Goal: Information Seeking & Learning: Learn about a topic

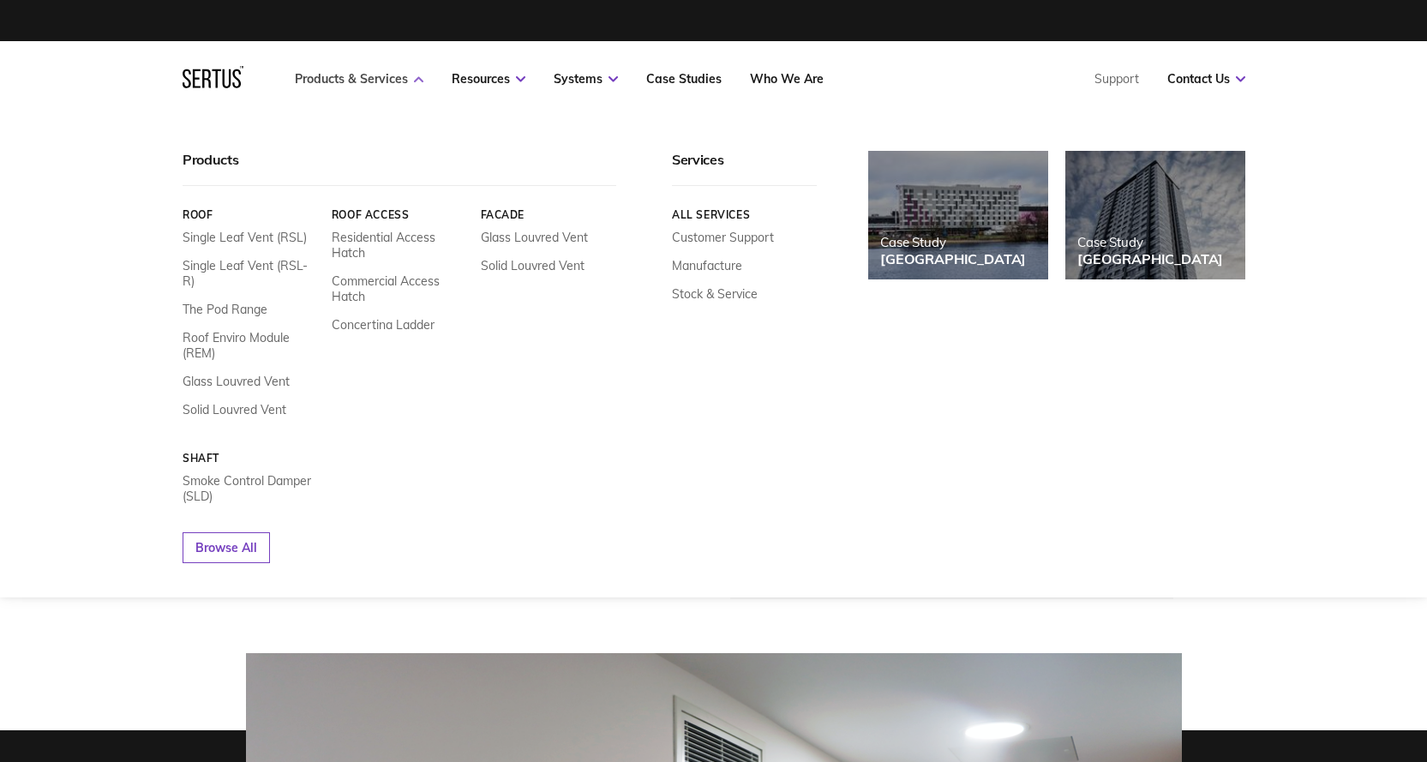
click at [369, 86] on link "Products & Services" at bounding box center [359, 78] width 129 height 15
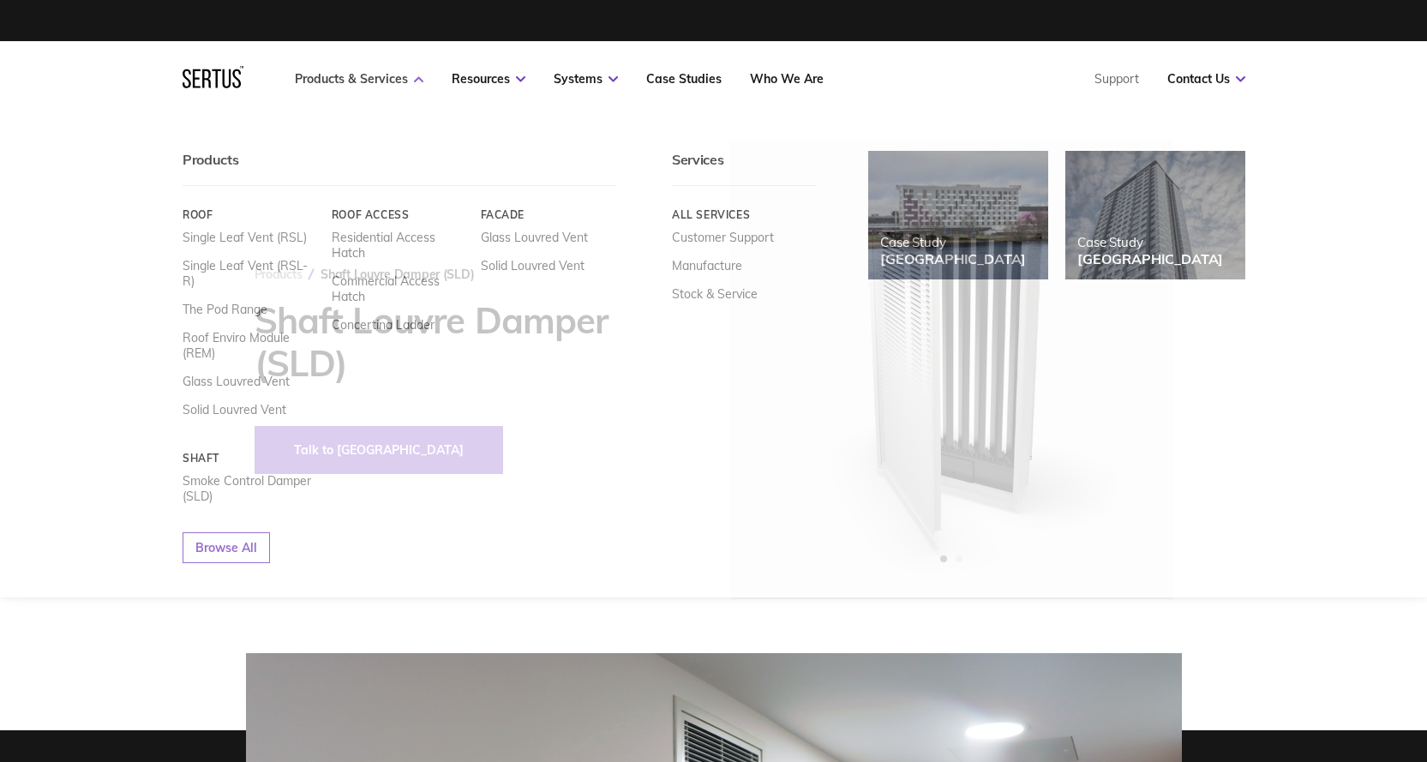
click at [421, 76] on icon at bounding box center [418, 79] width 9 height 6
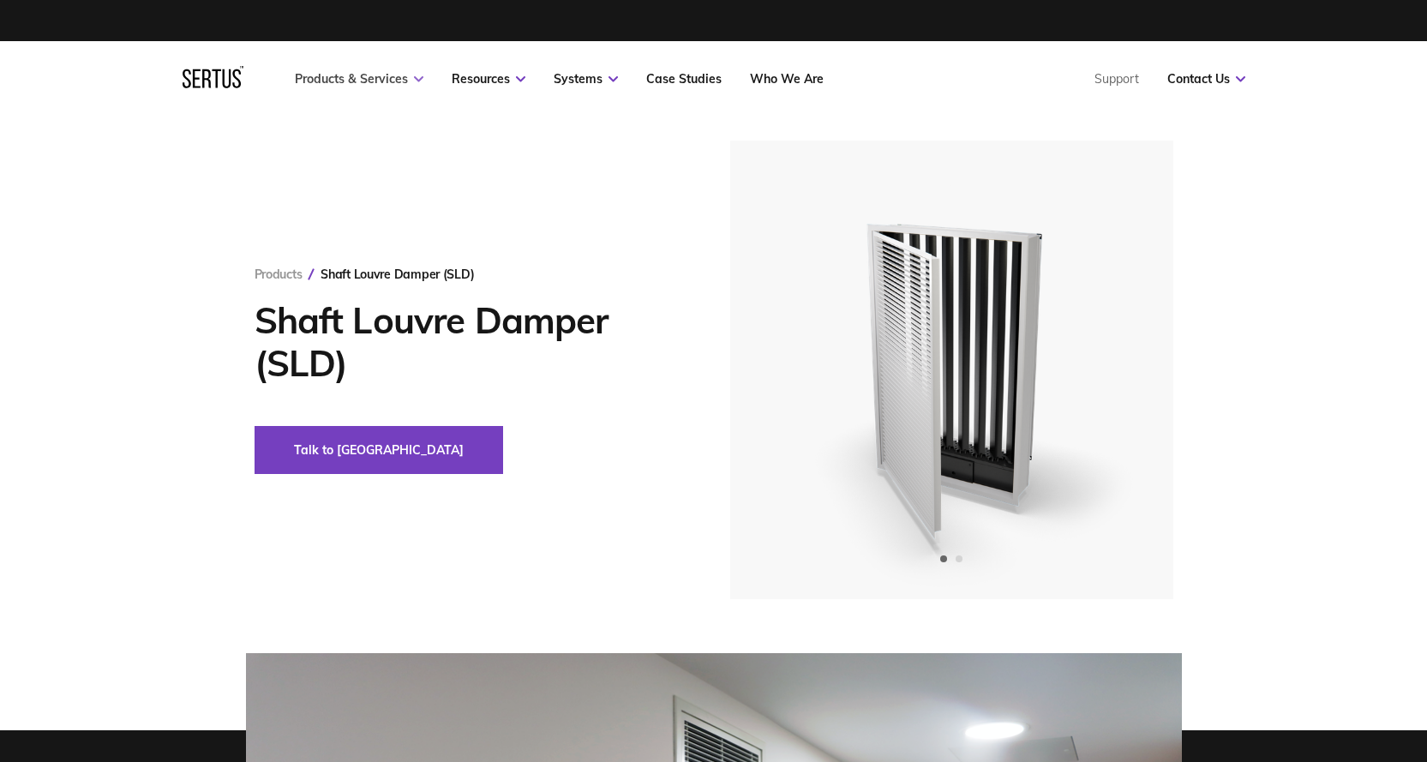
click at [421, 76] on icon at bounding box center [418, 79] width 9 height 6
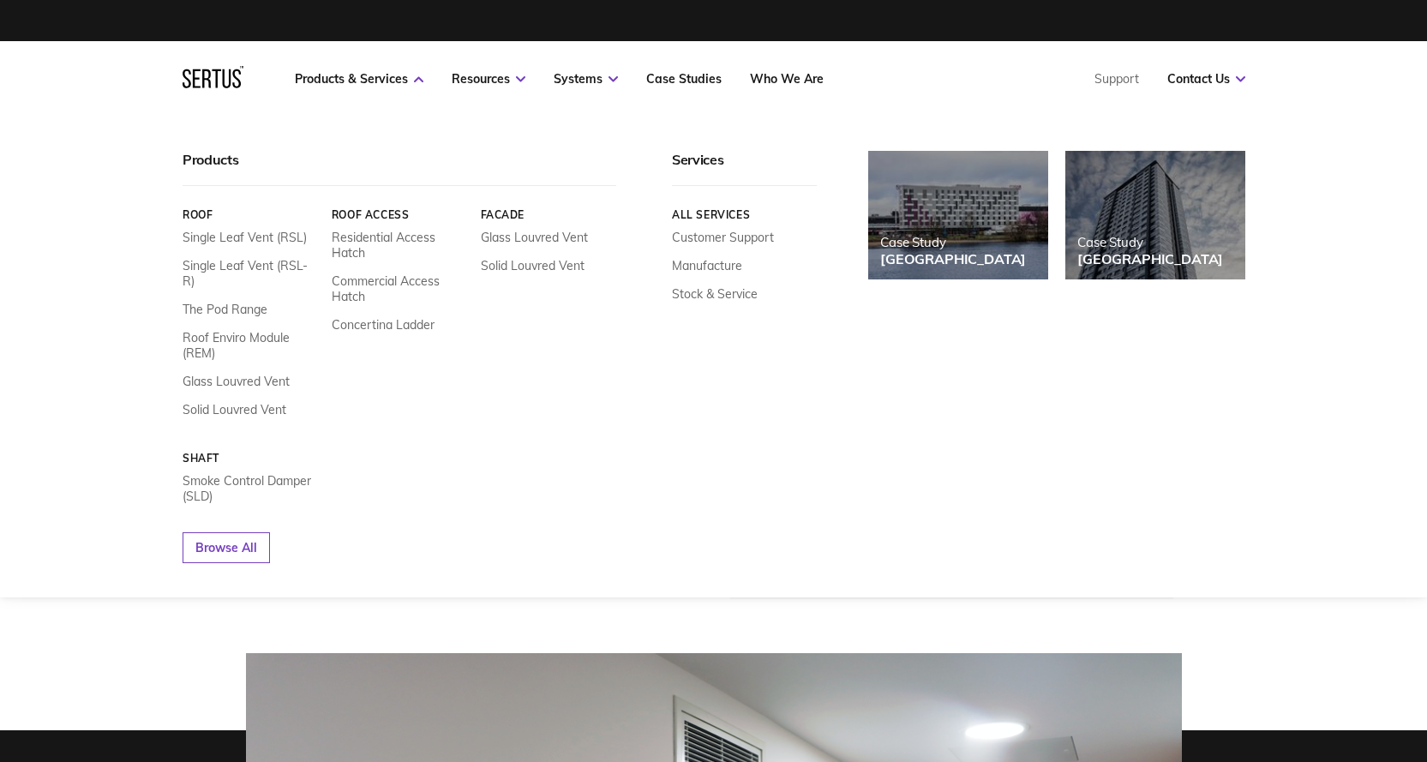
click at [150, 172] on div "Products Roof Single Leaf Vent (RSL) Single Leaf Vent (RSL-R) The Pod Range Roo…" at bounding box center [714, 357] width 1132 height 412
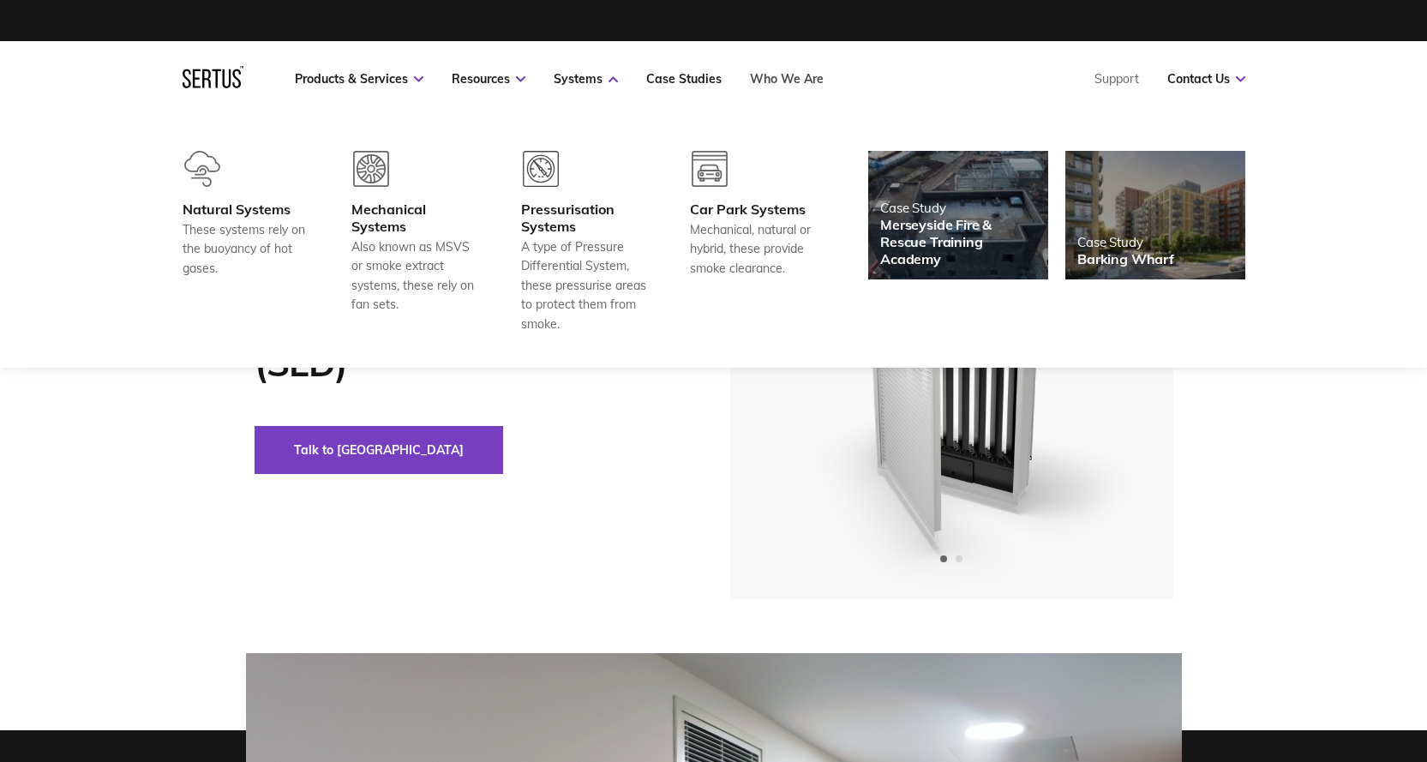
click at [791, 78] on link "Who We Are" at bounding box center [787, 78] width 74 height 15
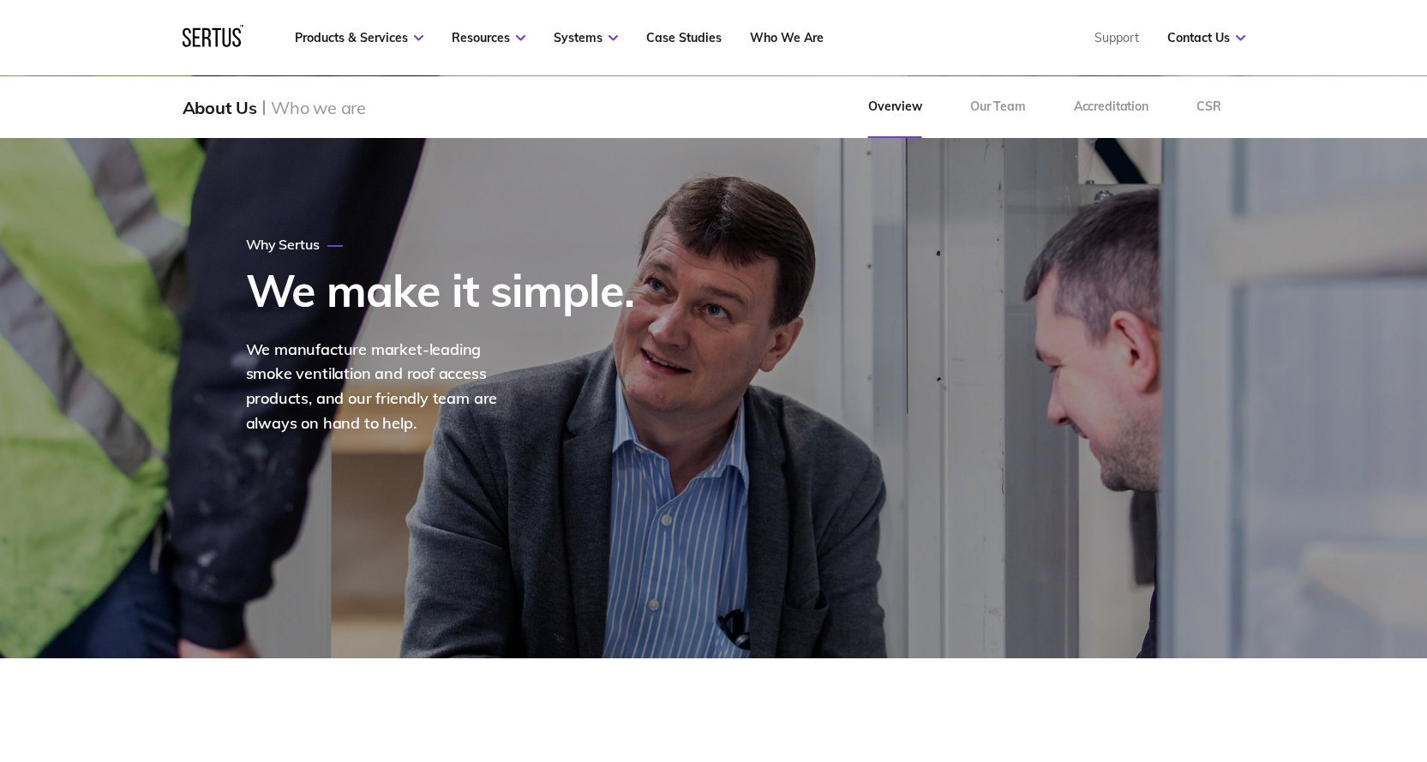
scroll to position [171, 0]
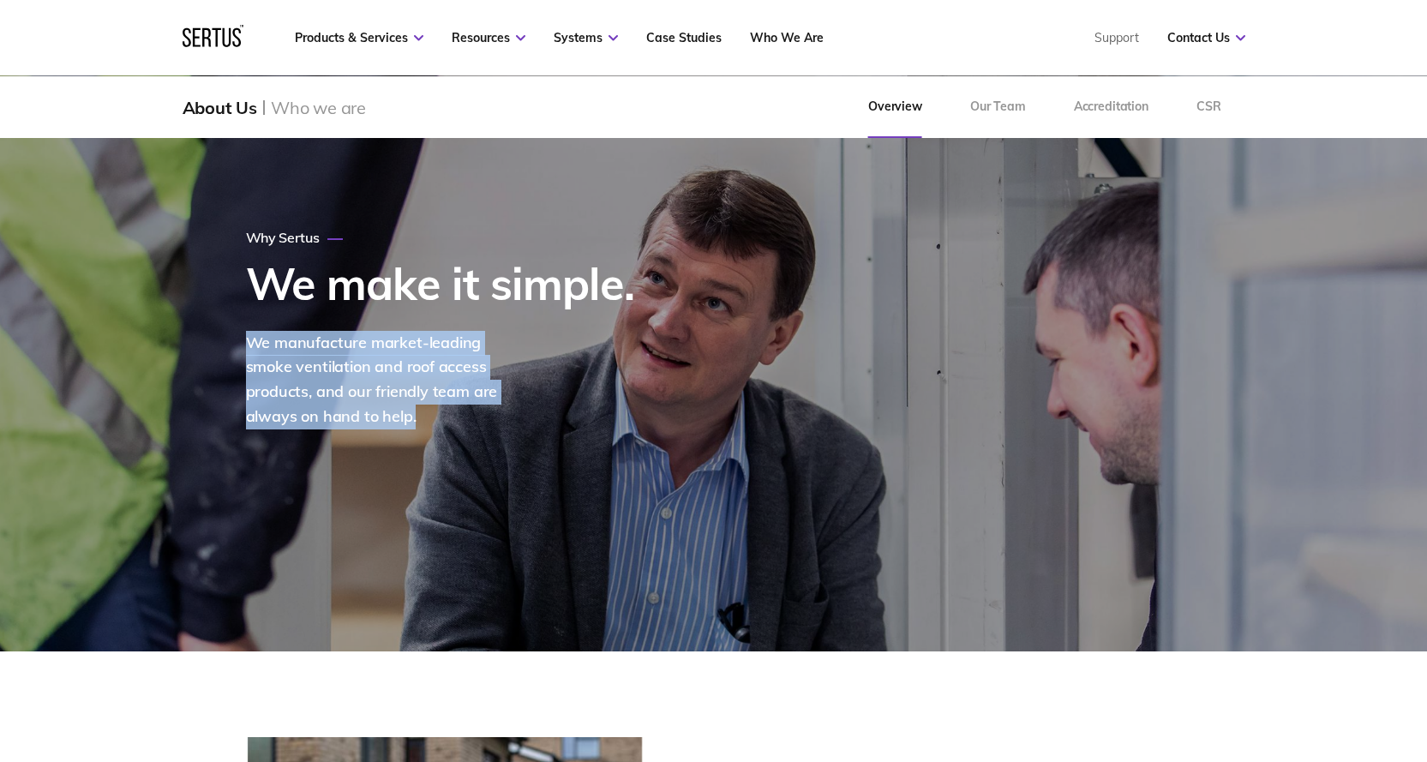
drag, startPoint x: 250, startPoint y: 341, endPoint x: 471, endPoint y: 461, distance: 250.9
click at [471, 461] on div "Why Sertus We make it simple. We manufacture market-leading smoke ventilation a…" at bounding box center [714, 329] width 1005 height 645
drag, startPoint x: 471, startPoint y: 461, endPoint x: 369, endPoint y: 430, distance: 106.8
click at [470, 461] on div "Why Sertus We make it simple. We manufacture market-leading smoke ventilation a…" at bounding box center [714, 329] width 1005 height 645
click at [304, 364] on div "We manufacture market-leading smoke ventilation and roof access products, and o…" at bounding box center [387, 380] width 283 height 99
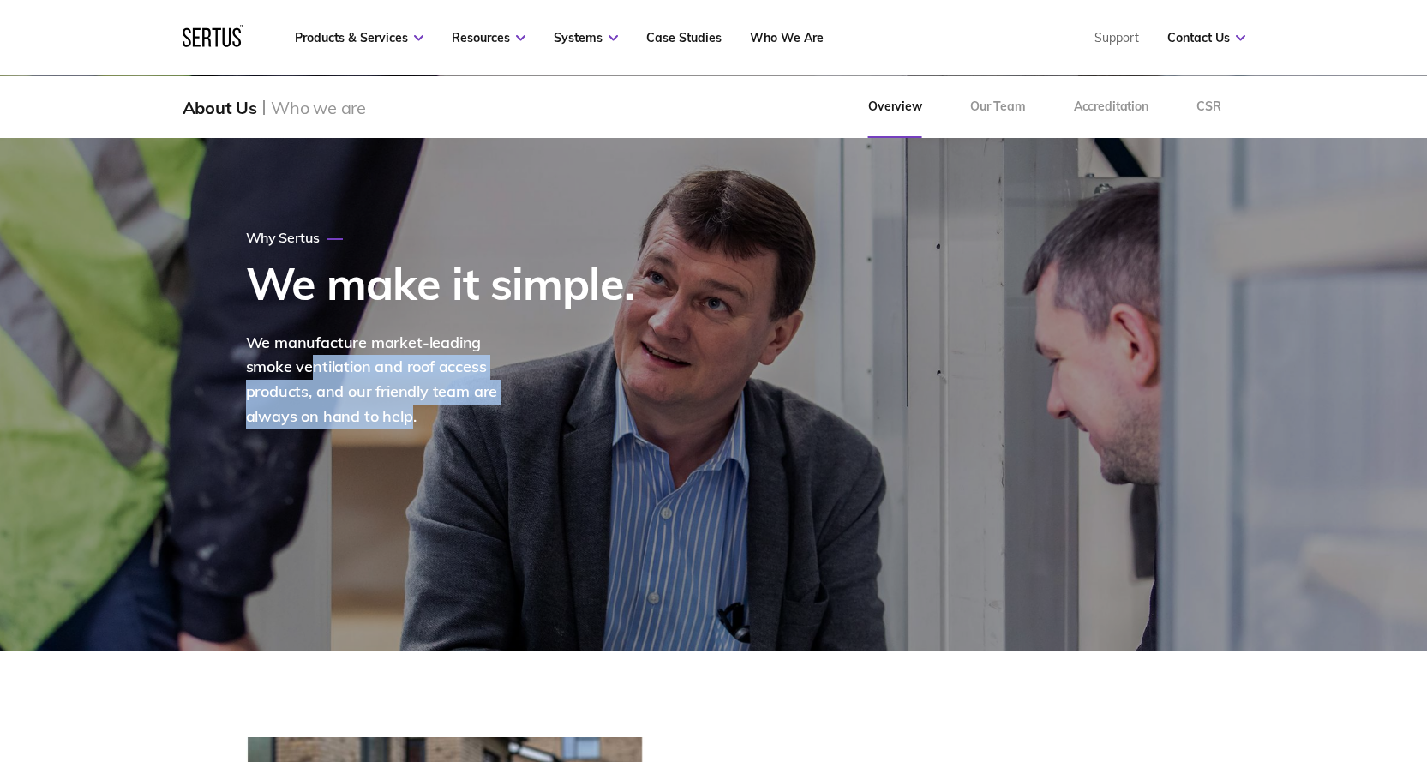
drag, startPoint x: 259, startPoint y: 367, endPoint x: 336, endPoint y: 418, distance: 92.7
click at [336, 418] on div "We manufacture market-leading smoke ventilation and roof access products, and o…" at bounding box center [387, 380] width 283 height 99
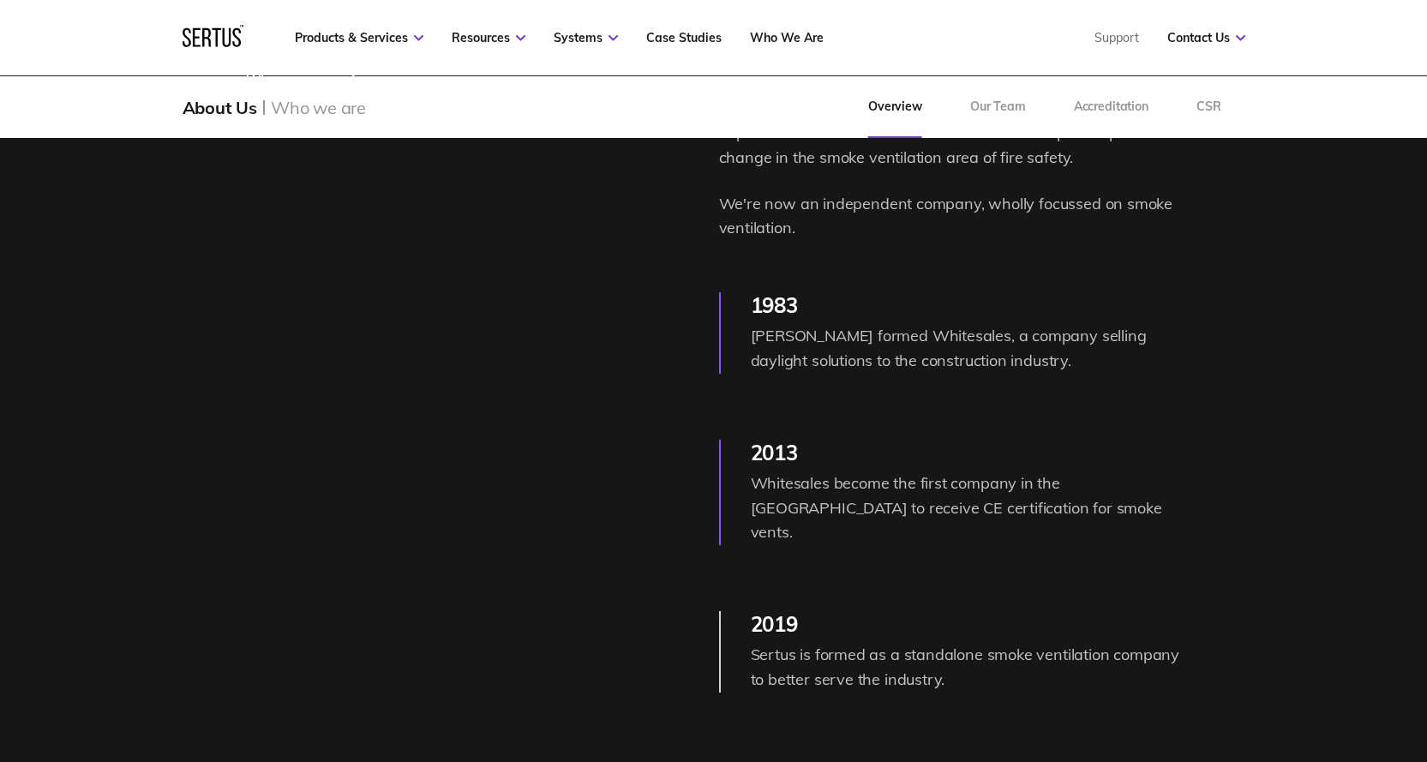
scroll to position [2401, 0]
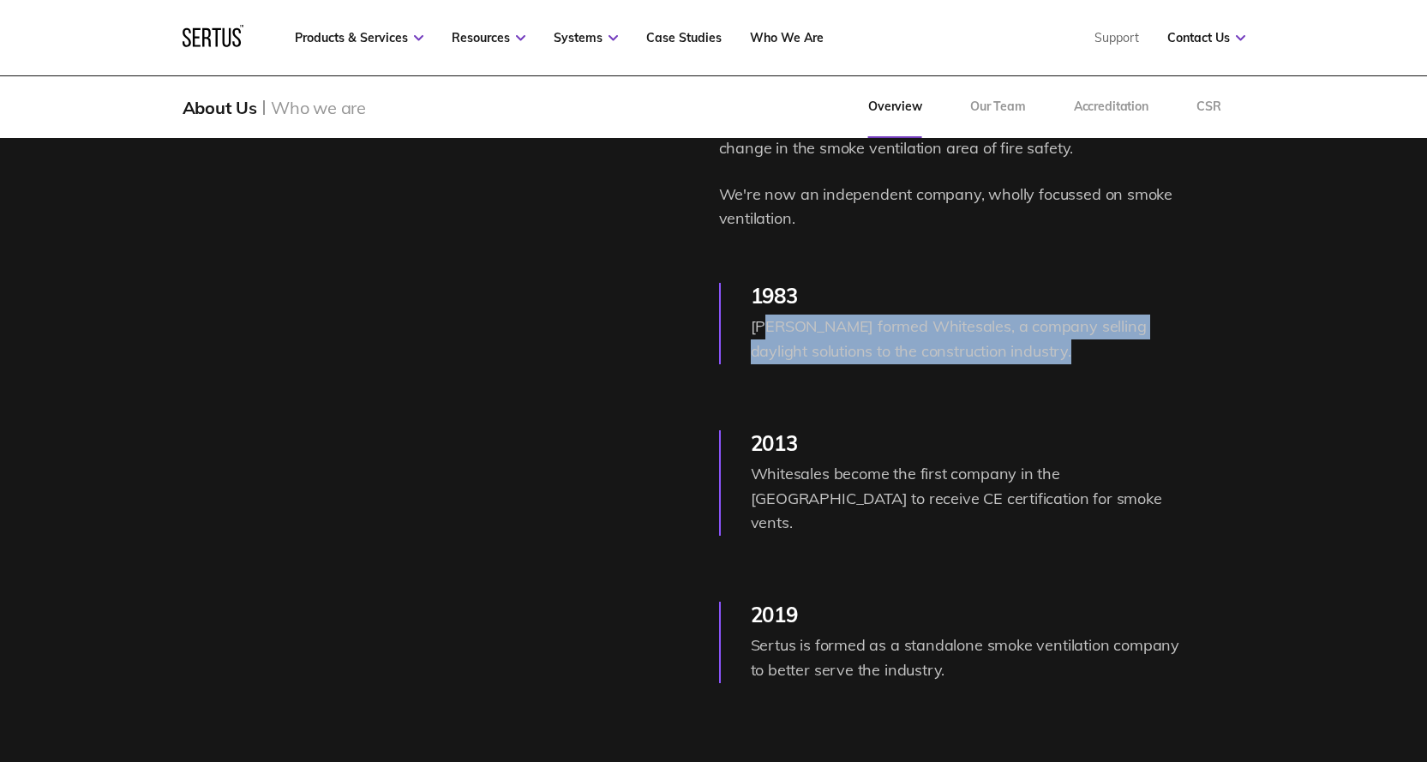
drag, startPoint x: 769, startPoint y: 322, endPoint x: 1049, endPoint y: 362, distance: 283.1
click at [1049, 362] on div "[PERSON_NAME] formed Whitesales, a company selling daylight solutions to the co…" at bounding box center [966, 340] width 431 height 50
click at [1049, 363] on div "[PERSON_NAME] formed Whitesales, a company selling daylight solutions to the co…" at bounding box center [966, 340] width 431 height 50
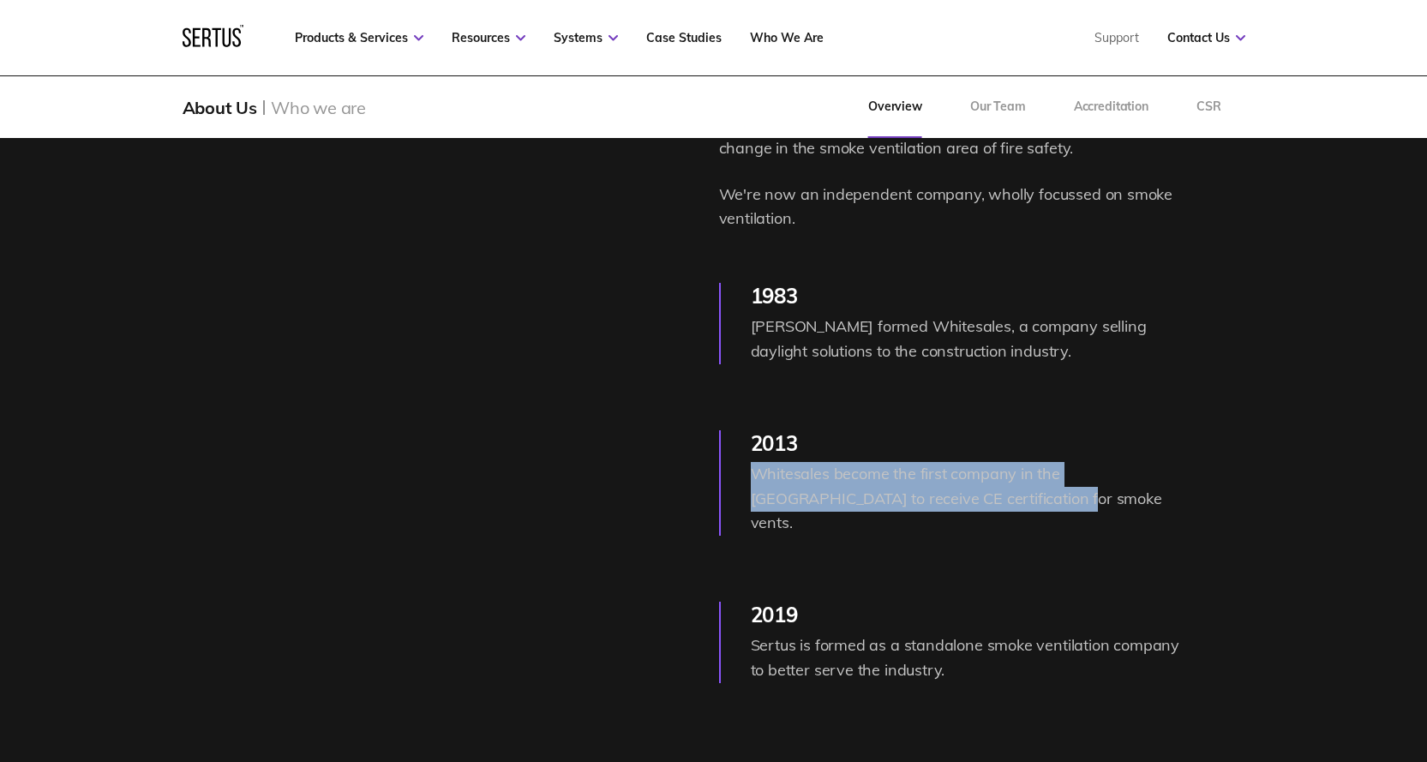
drag, startPoint x: 787, startPoint y: 475, endPoint x: 959, endPoint y: 496, distance: 172.7
click at [959, 496] on div "2013 Whitesales become the first company in the [GEOGRAPHIC_DATA] to receive CE…" at bounding box center [950, 482] width 463 height 105
click at [959, 496] on div "Whitesales become the first company in the [GEOGRAPHIC_DATA] to receive CE cert…" at bounding box center [966, 499] width 431 height 74
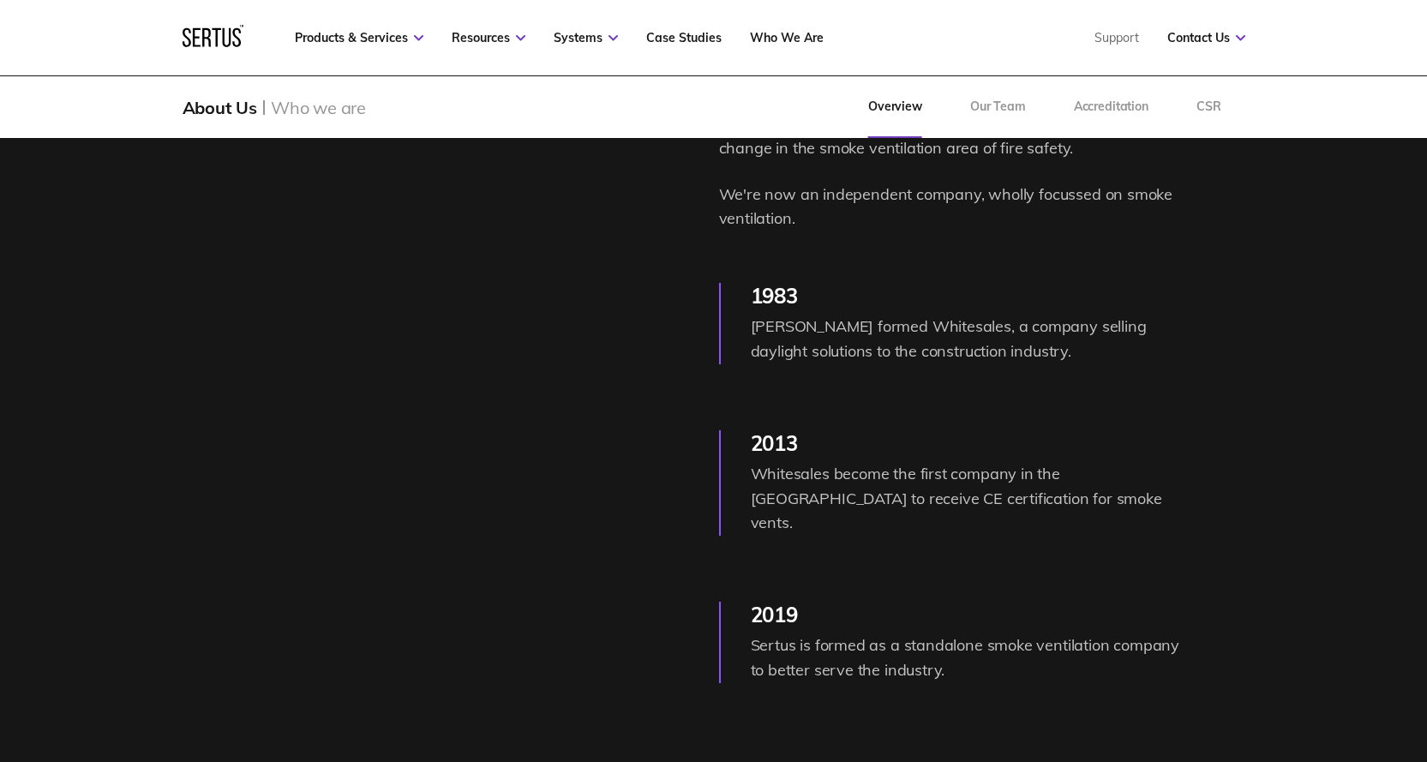
scroll to position [2486, 0]
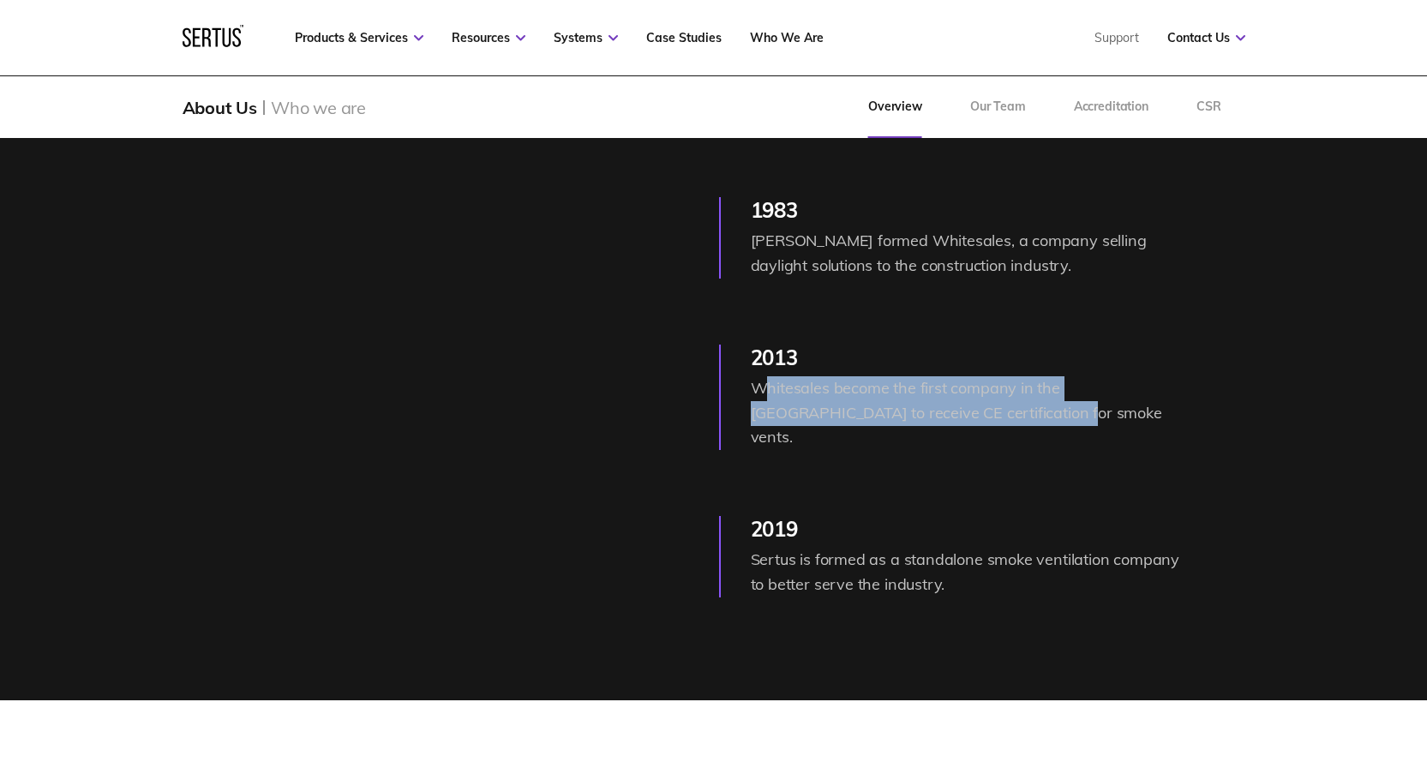
drag, startPoint x: 761, startPoint y: 400, endPoint x: 989, endPoint y: 424, distance: 228.4
click at [989, 424] on div "Whitesales become the first company in the [GEOGRAPHIC_DATA] to receive CE cert…" at bounding box center [966, 413] width 431 height 74
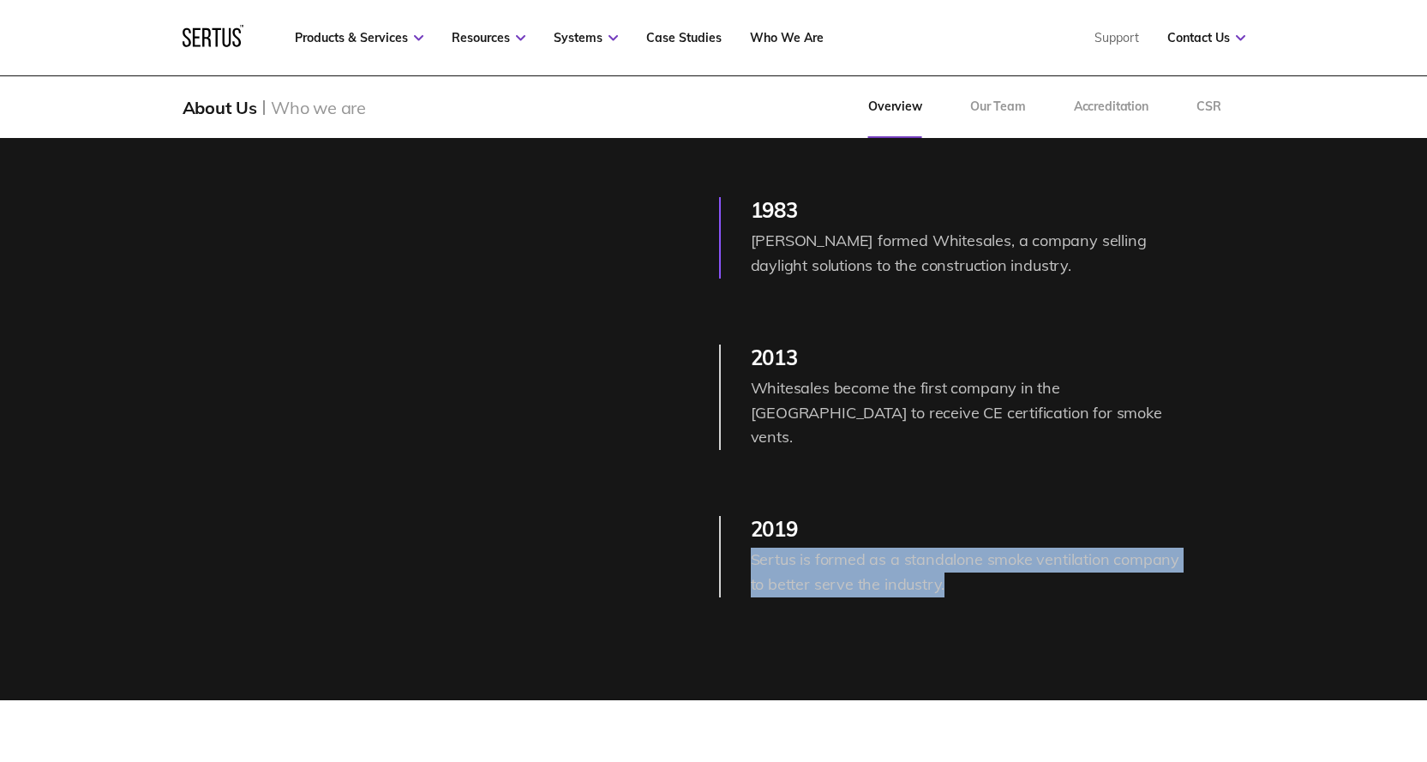
drag, startPoint x: 769, startPoint y: 537, endPoint x: 993, endPoint y: 574, distance: 226.8
click at [993, 574] on div "A bit about the company. Where we came from As we were founded in [DATE], we mi…" at bounding box center [713, 219] width 1427 height 961
click at [992, 573] on div "A bit about the company. Where we came from As we were founded in [DATE], we mi…" at bounding box center [713, 219] width 1427 height 961
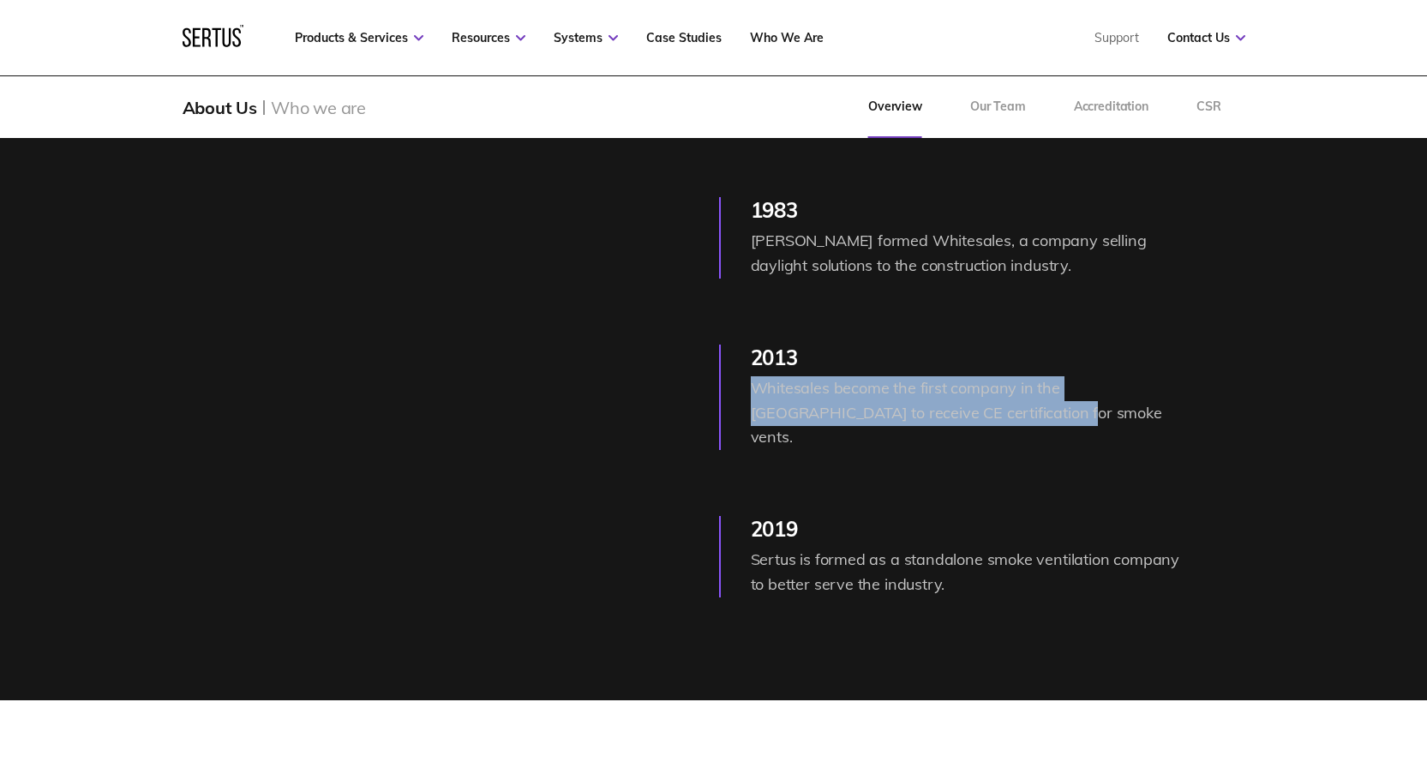
drag, startPoint x: 747, startPoint y: 378, endPoint x: 977, endPoint y: 414, distance: 233.4
click at [977, 414] on div "2013 Whitesales become the first company in the [GEOGRAPHIC_DATA] to receive CE…" at bounding box center [950, 397] width 463 height 105
click at [977, 414] on div "Whitesales become the first company in the [GEOGRAPHIC_DATA] to receive CE cert…" at bounding box center [966, 413] width 431 height 74
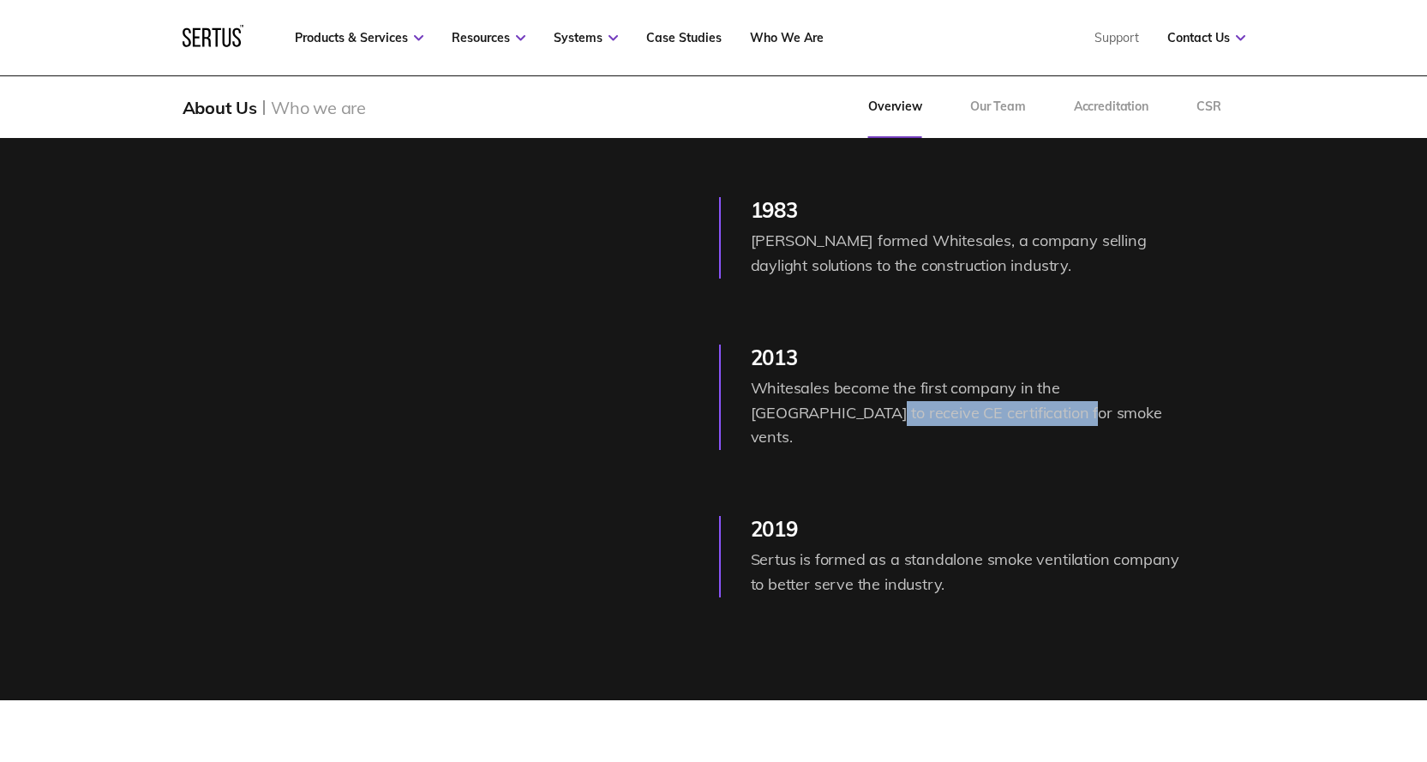
drag, startPoint x: 740, startPoint y: 412, endPoint x: 958, endPoint y: 420, distance: 217.9
click at [958, 420] on div "2013 Whitesales become the first company in the [GEOGRAPHIC_DATA] to receive CE…" at bounding box center [950, 397] width 463 height 105
click at [959, 420] on div "Whitesales become the first company in the [GEOGRAPHIC_DATA] to receive CE cert…" at bounding box center [966, 413] width 431 height 74
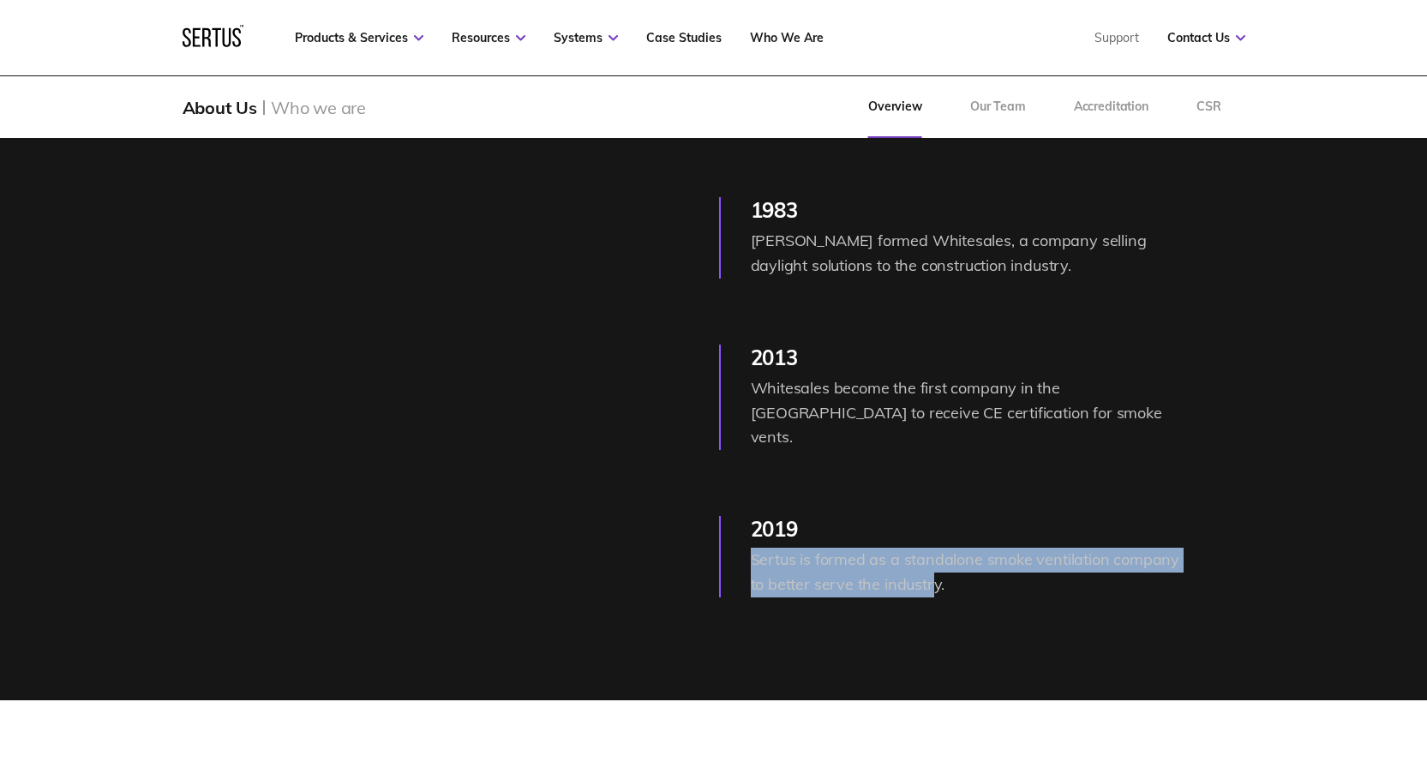
drag, startPoint x: 757, startPoint y: 534, endPoint x: 933, endPoint y: 566, distance: 178.6
click at [933, 566] on div "Sertus is formed as a standalone smoke ventilation company to better serve the …" at bounding box center [966, 573] width 431 height 50
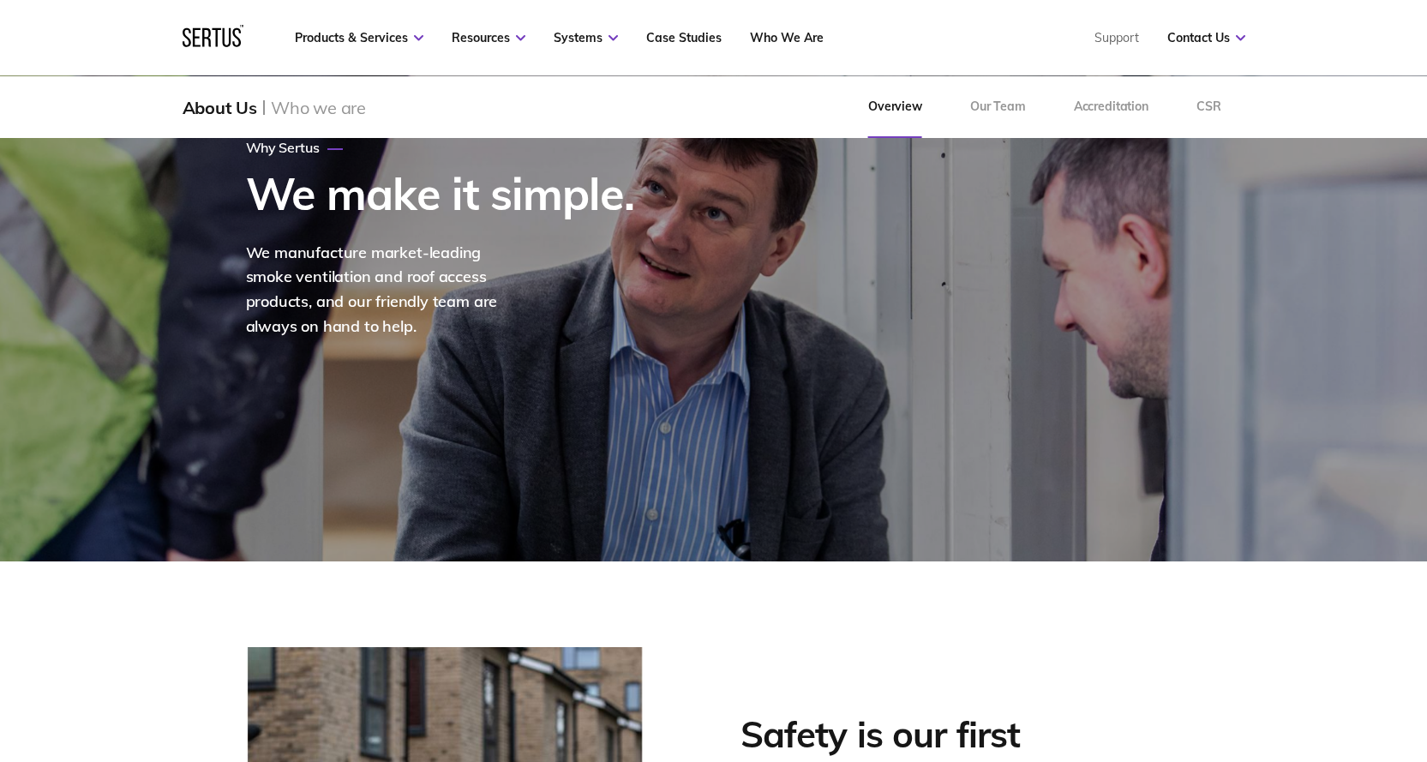
scroll to position [0, 0]
